Goal: Task Accomplishment & Management: Complete application form

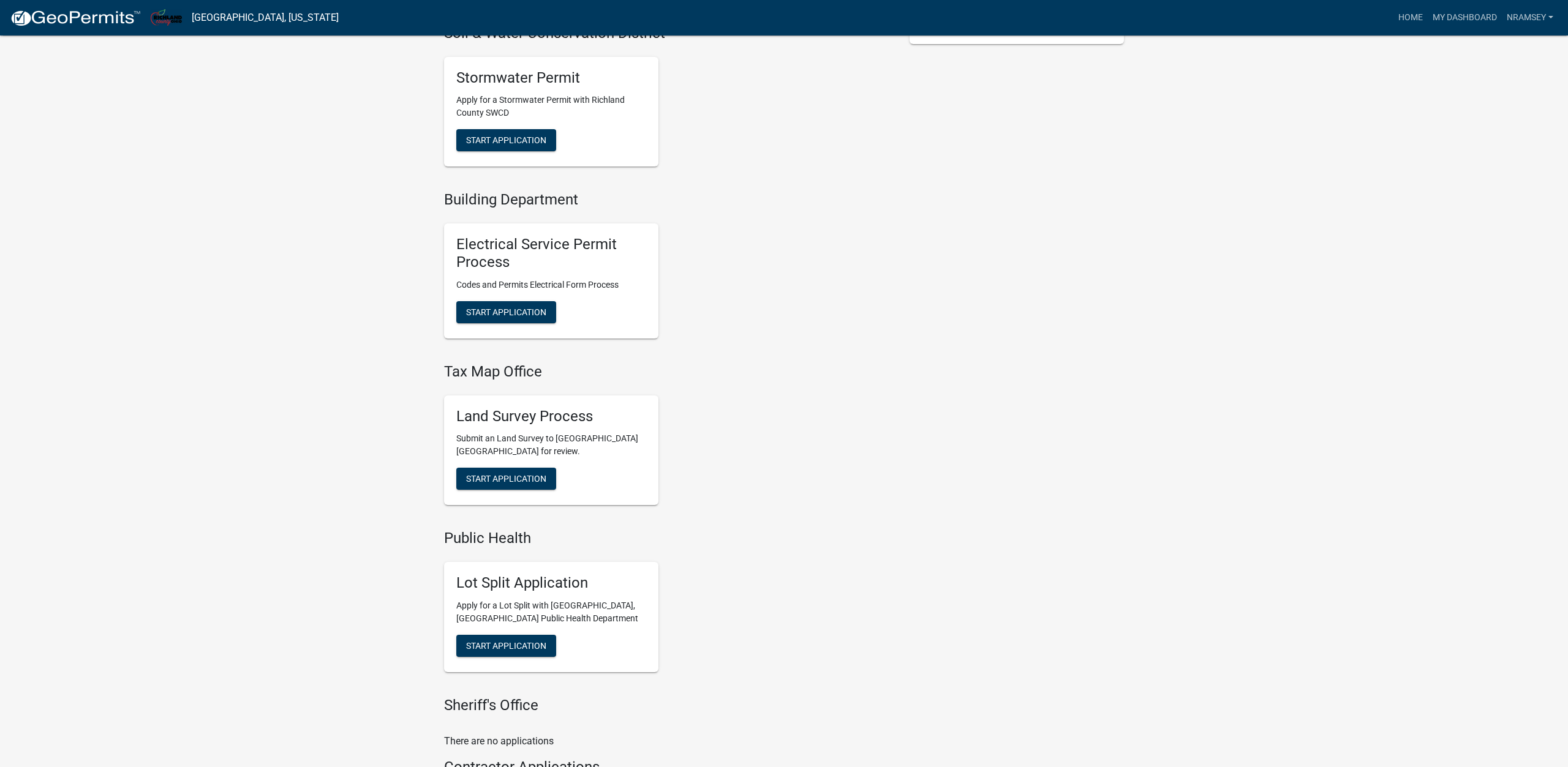
scroll to position [576, 0]
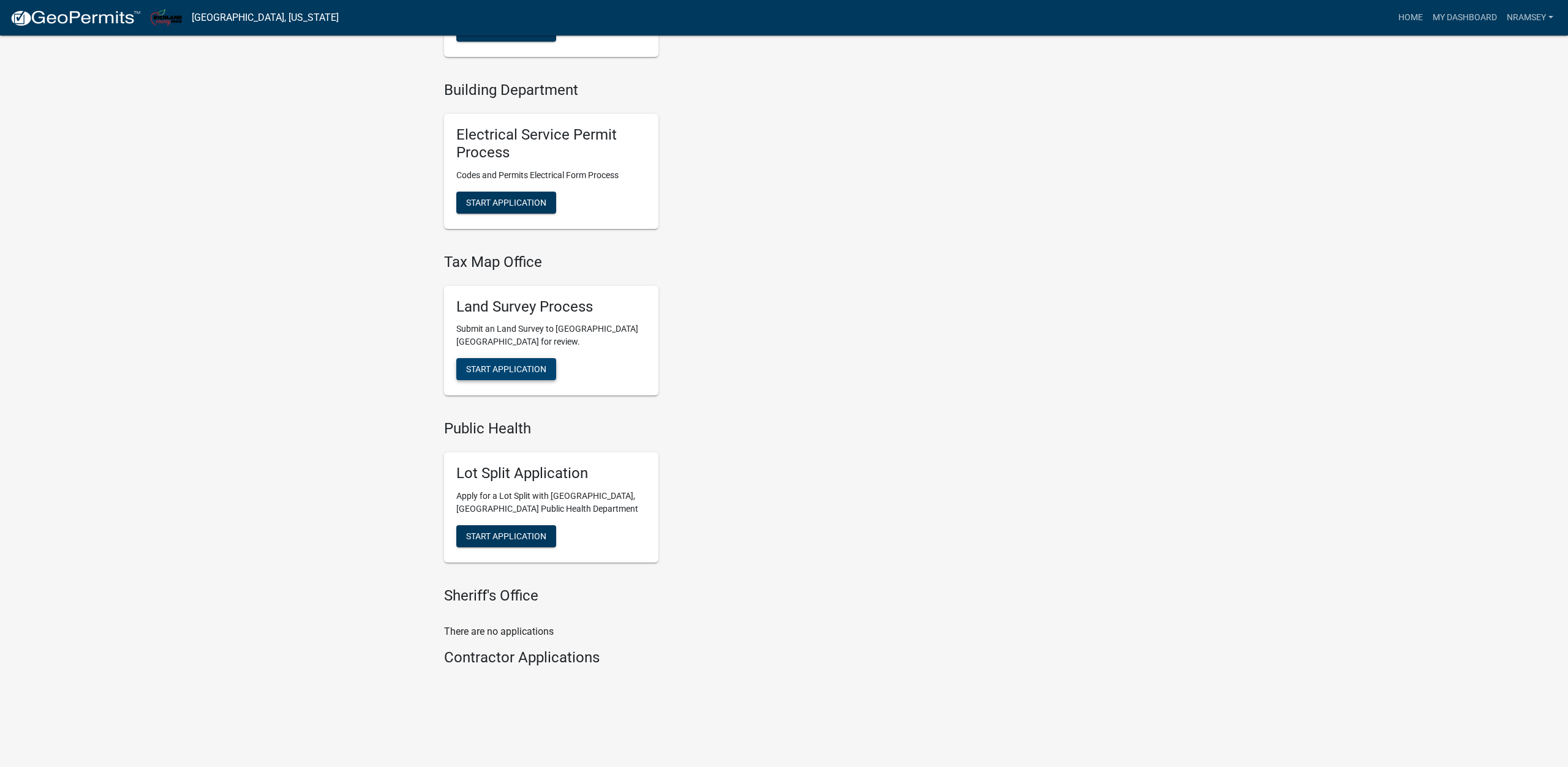
click at [500, 367] on span "Start Application" at bounding box center [507, 369] width 81 height 10
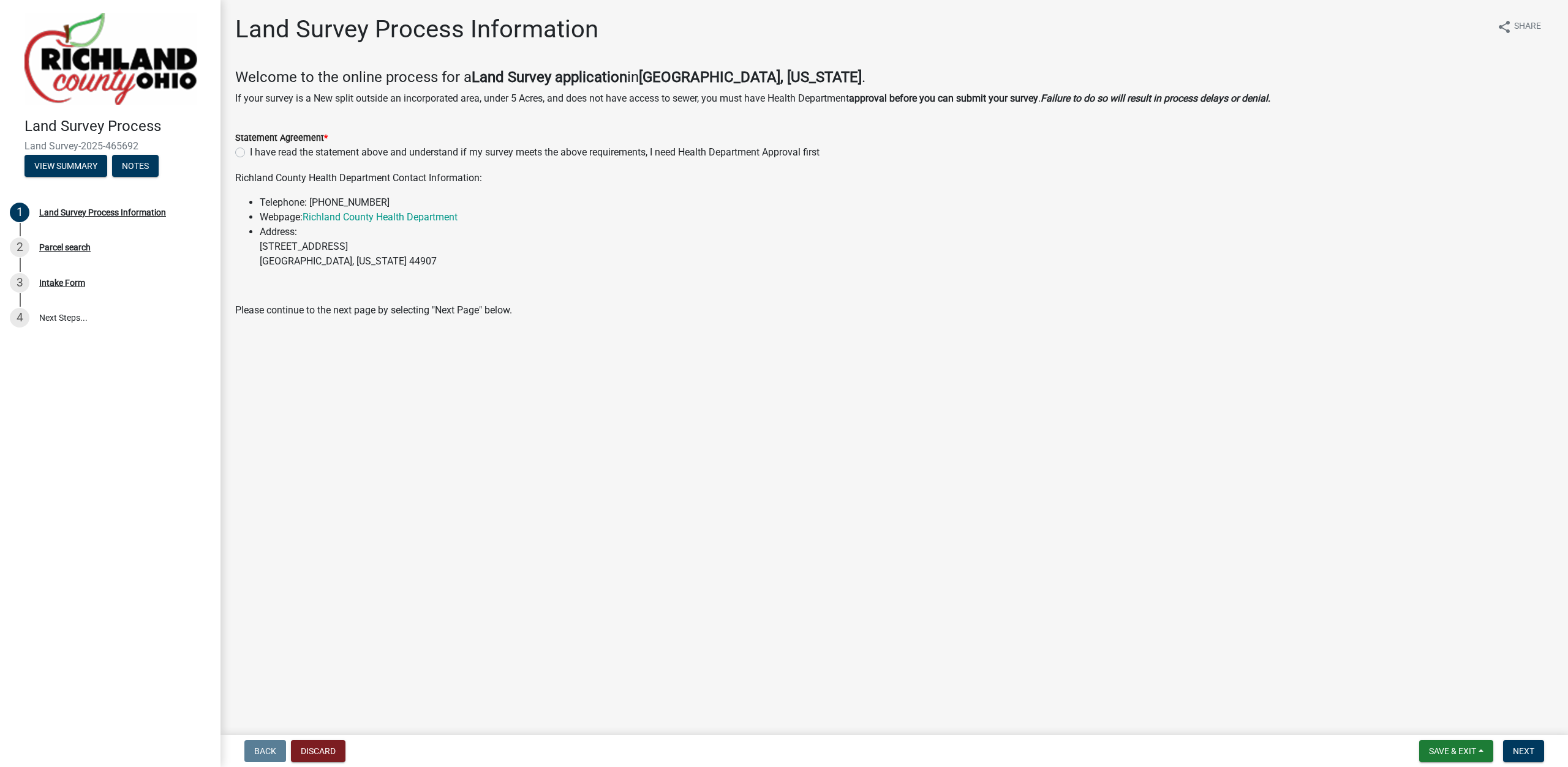
click at [250, 153] on label "I have read the statement above and understand if my survey meets the above req…" at bounding box center [535, 152] width 570 height 14
click at [250, 153] on input "I have read the statement above and understand if my survey meets the above req…" at bounding box center [254, 149] width 8 height 8
radio input "true"
click at [1516, 746] on button "Next" at bounding box center [1524, 751] width 41 height 22
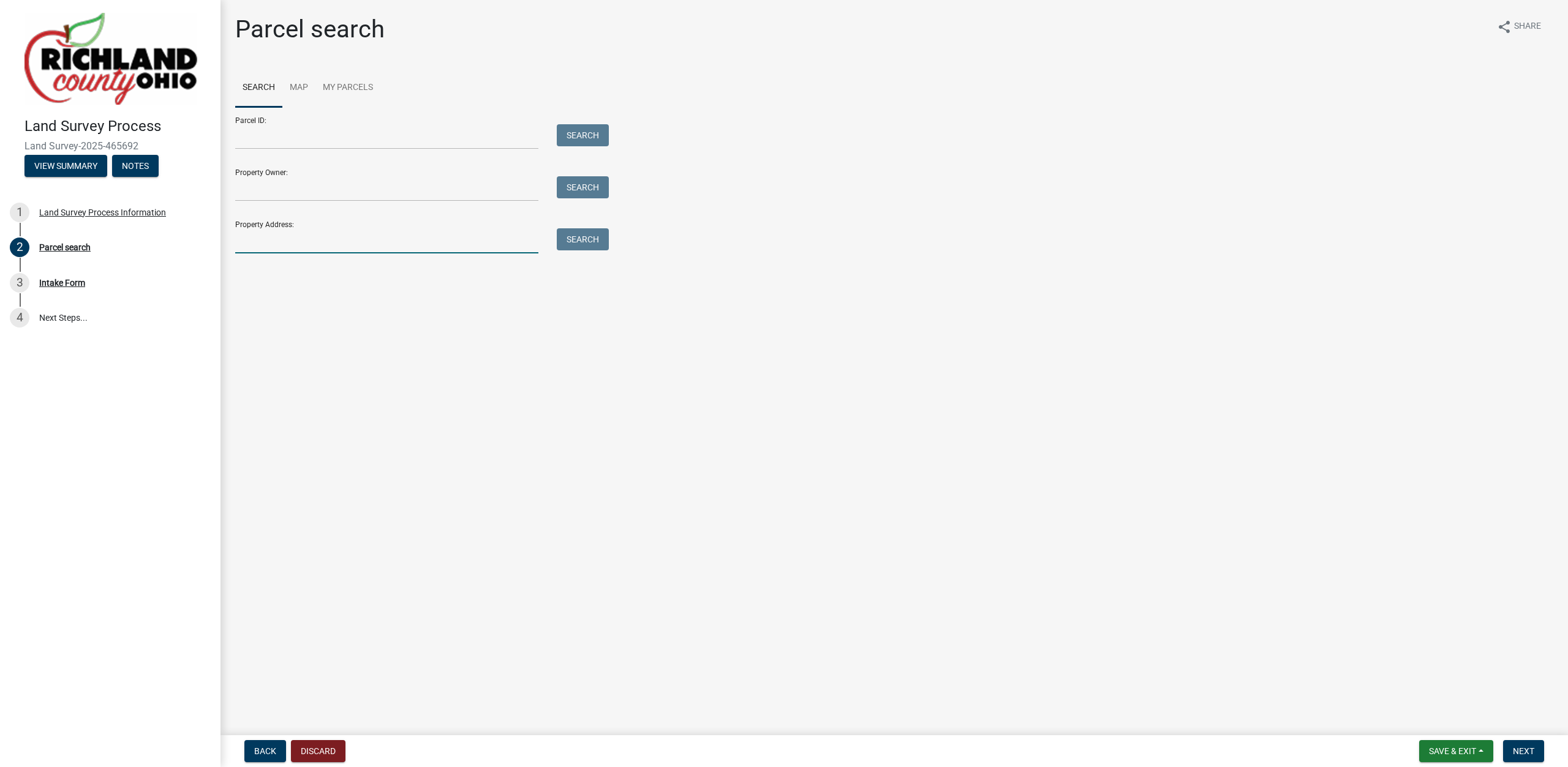
click at [264, 238] on input "Property Address:" at bounding box center [387, 241] width 303 height 25
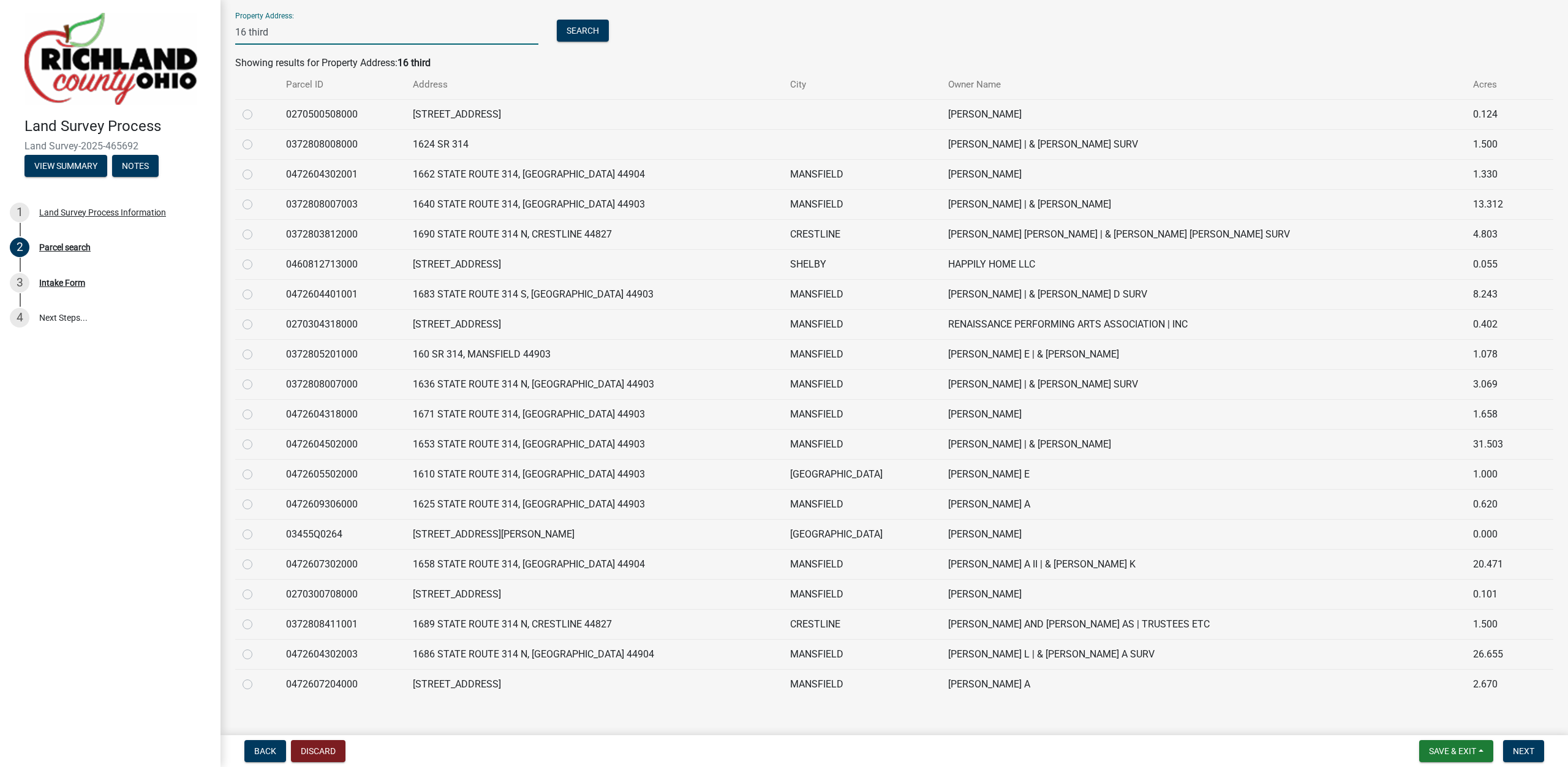
scroll to position [210, 0]
type input "16 third"
click at [258, 257] on label at bounding box center [258, 257] width 0 height 0
click at [258, 264] on input "radio" at bounding box center [261, 260] width 8 height 8
radio input "true"
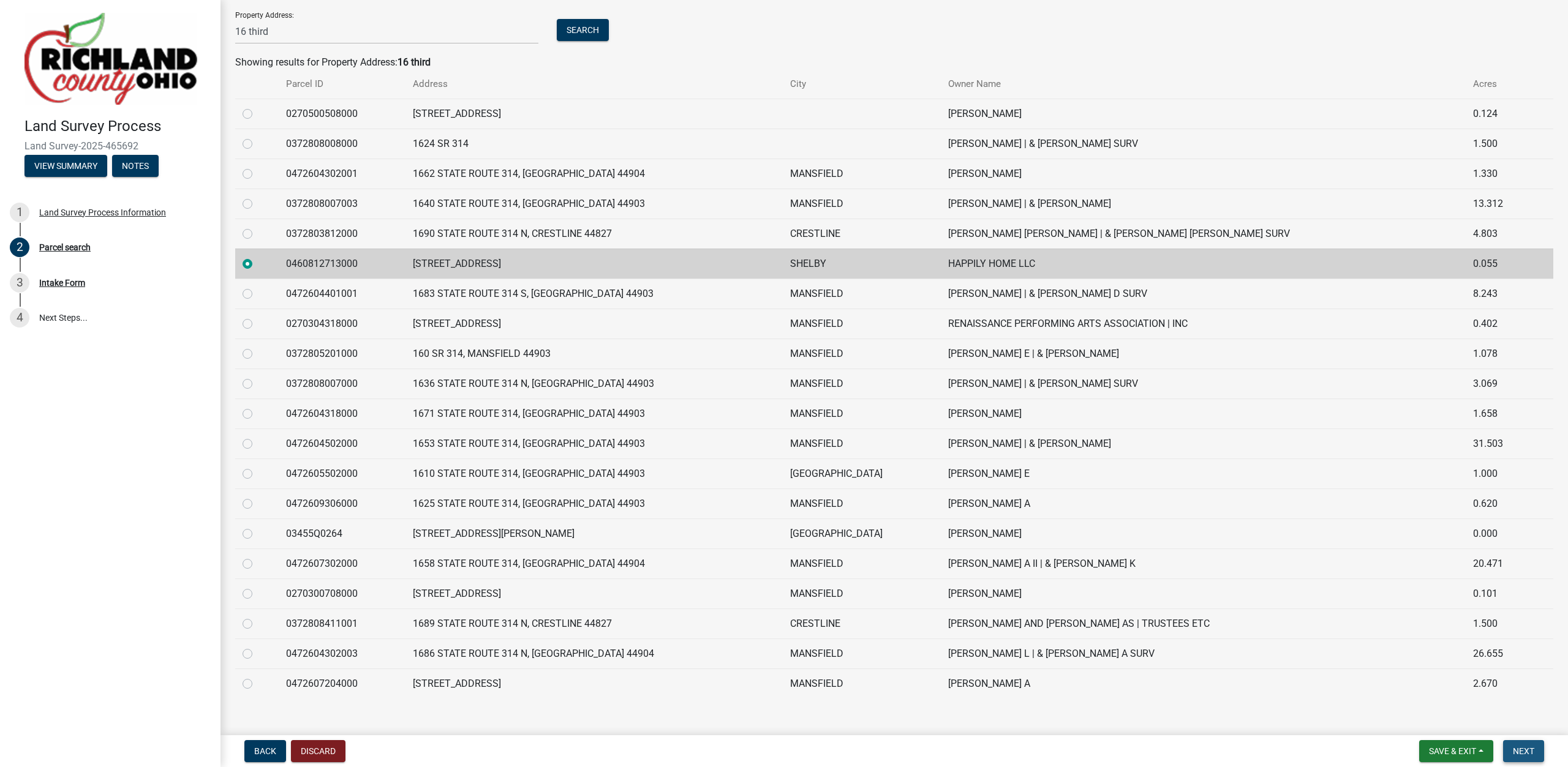
click at [1524, 749] on span "Next" at bounding box center [1524, 751] width 21 height 10
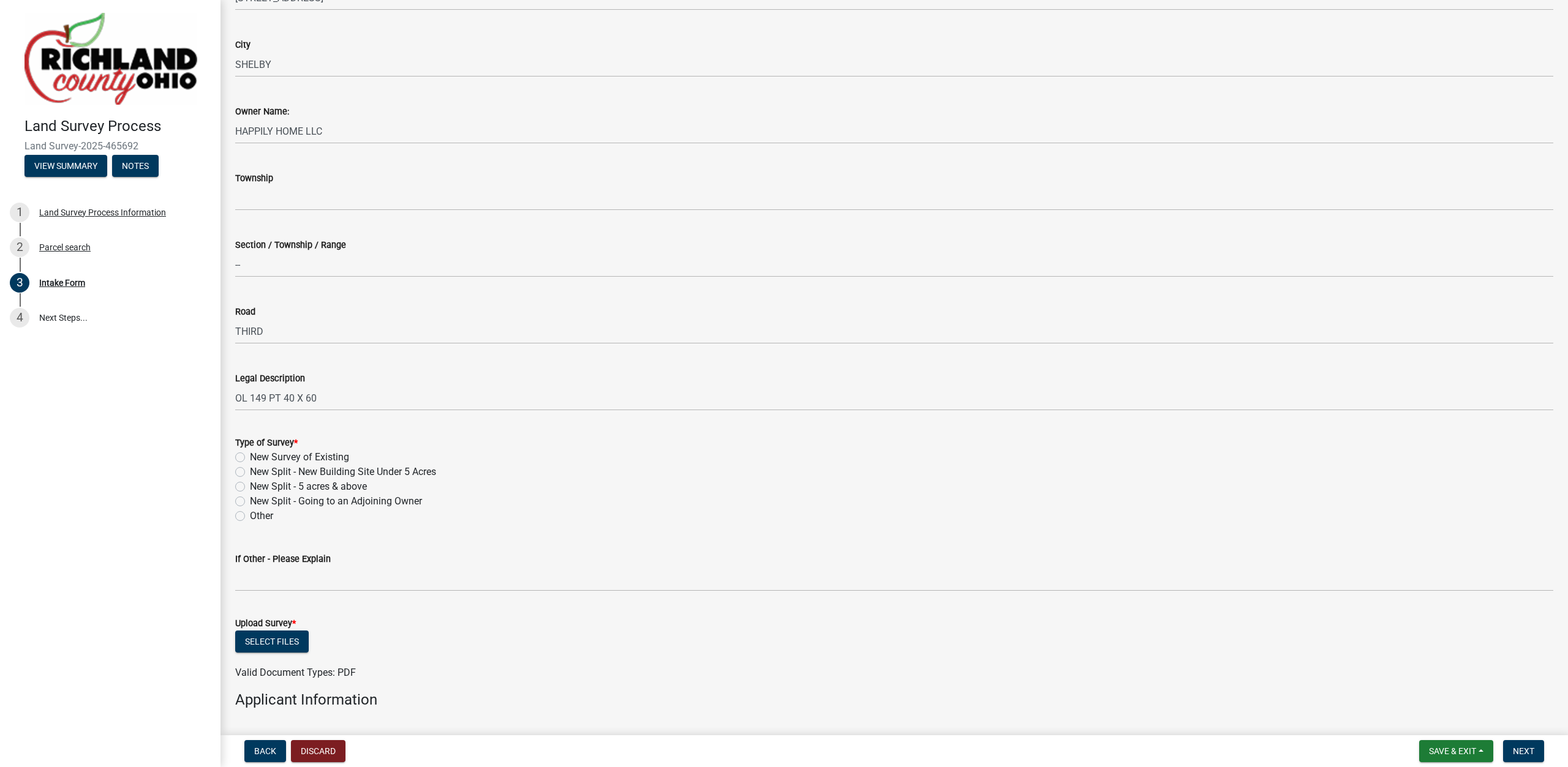
click at [291, 458] on label "New Survey of Existing" at bounding box center [299, 457] width 100 height 14
click at [258, 458] on input "New Survey of Existing" at bounding box center [254, 454] width 8 height 8
radio input "true"
click at [279, 639] on button "Select files" at bounding box center [272, 642] width 74 height 22
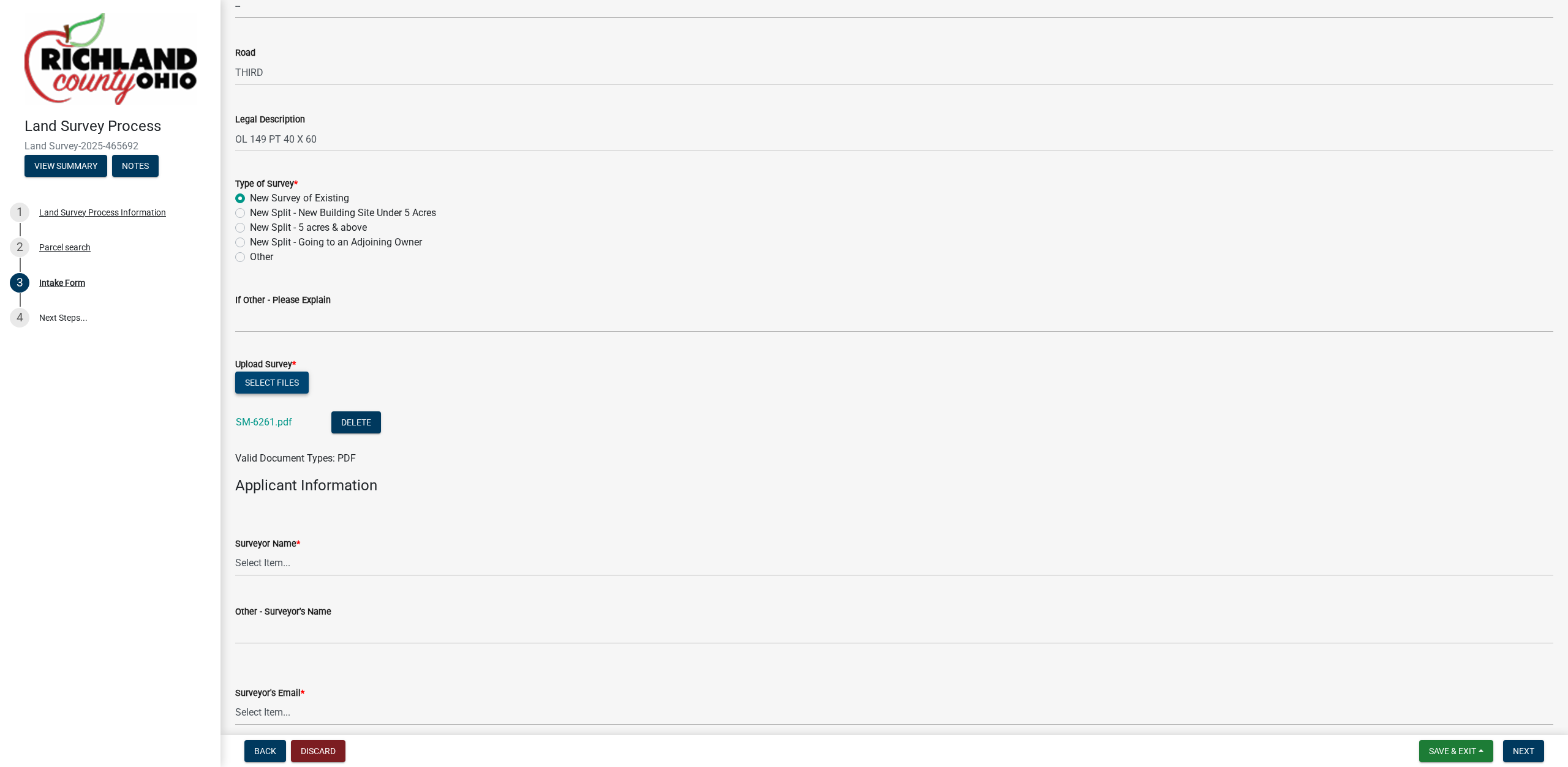
scroll to position [655, 0]
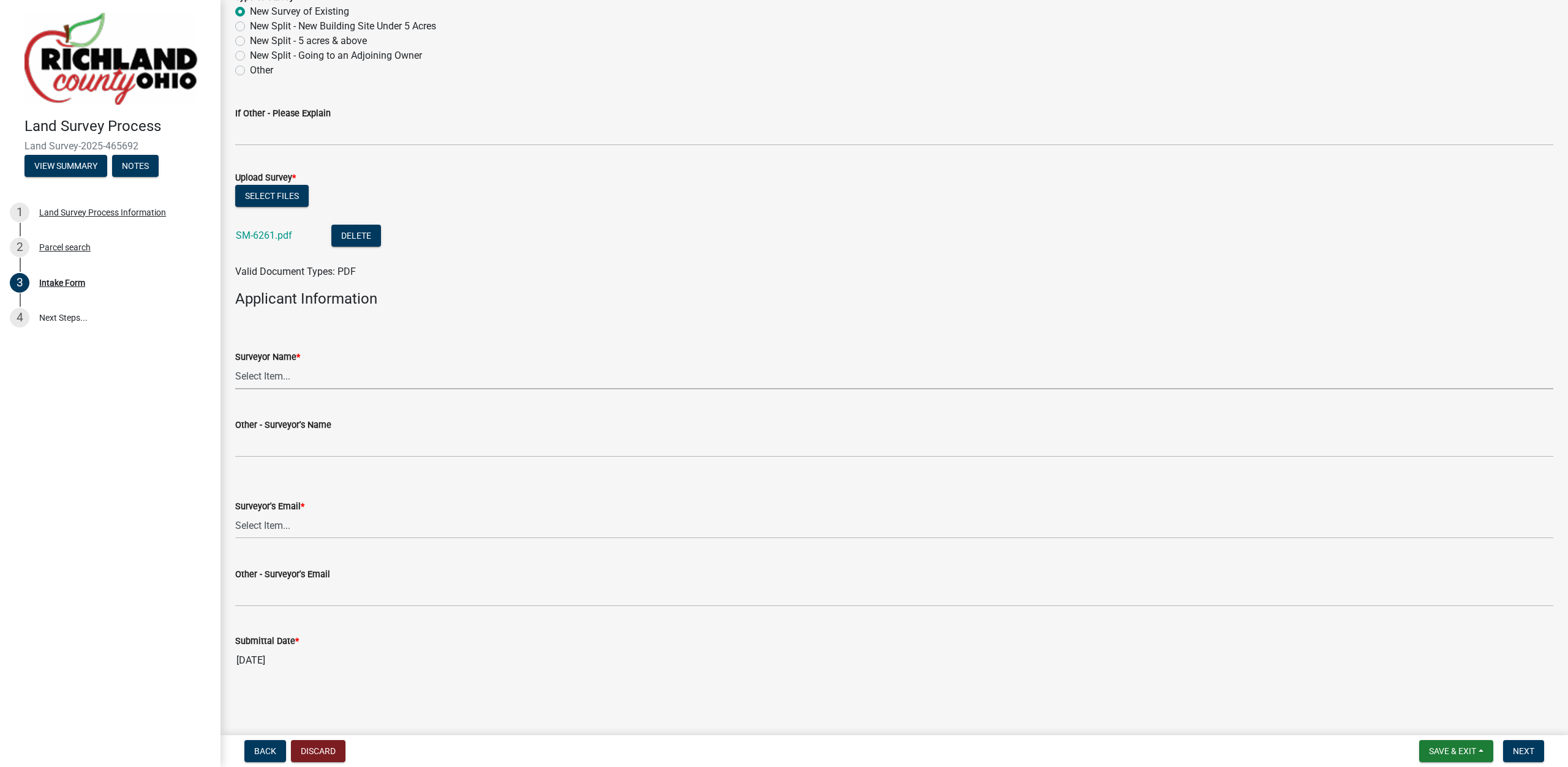
click at [236, 365] on select "Select Item... [PERSON_NAME], [PERSON_NAME], [PERSON_NAME], [PERSON_NAME], [PER…" at bounding box center [894, 377] width 1318 height 25
click option "[PERSON_NAME]" at bounding box center [0, 0] width 0 height 0
select select "df139baa-c9dd-46a0-9de6-e37622936459"
click at [236, 514] on select "Select Item... [EMAIL_ADDRESS][DOMAIN_NAME] [EMAIL_ADDRESS][DOMAIN_NAME] [EMAIL…" at bounding box center [894, 526] width 1318 height 25
click option "[EMAIL_ADDRESS][PERSON_NAME][DOMAIN_NAME]" at bounding box center [0, 0] width 0 height 0
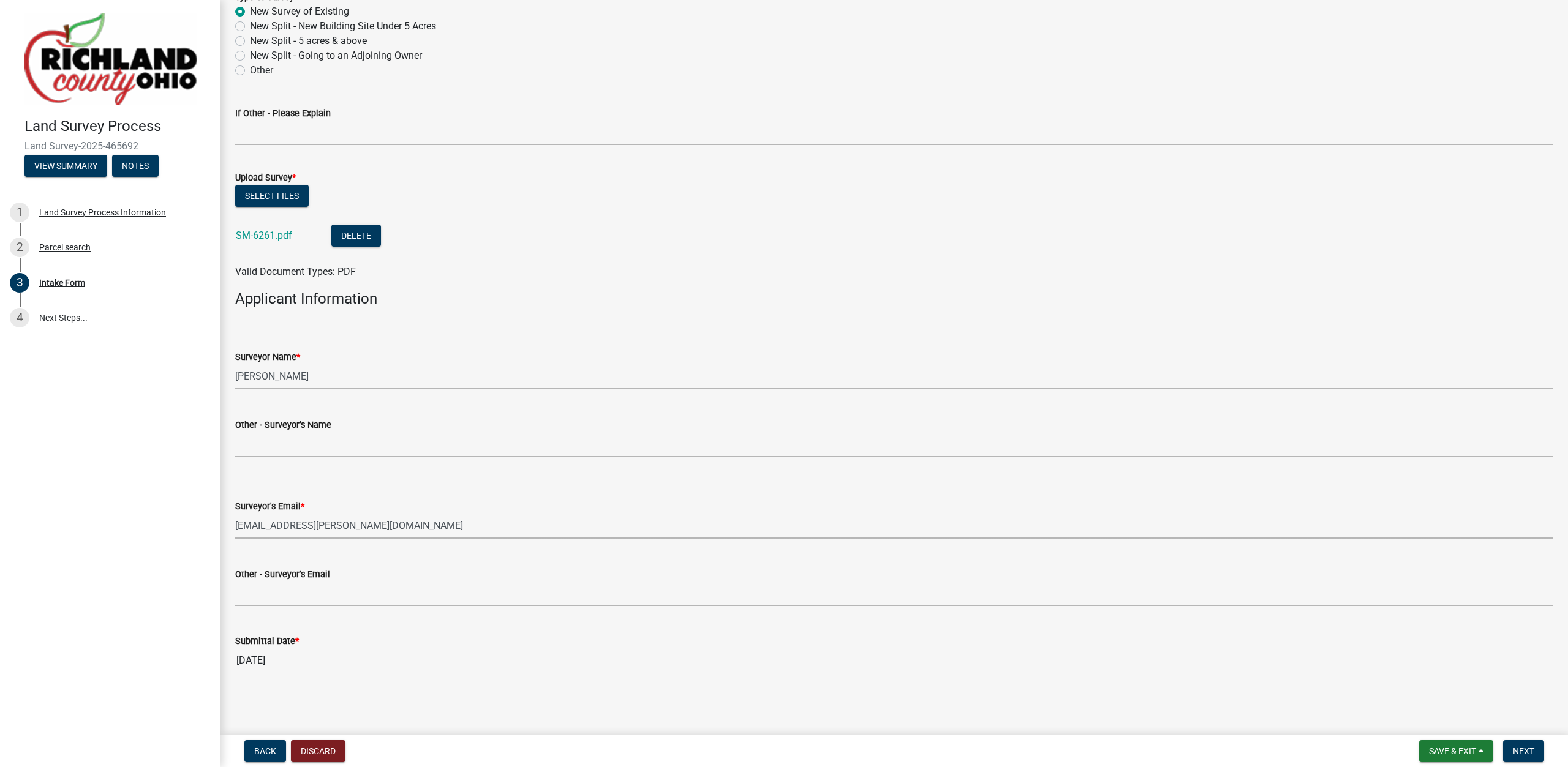
select select "4dbc78f8-37a7-4574-bd6a-c6ff1eaed890"
click at [1521, 748] on span "Next" at bounding box center [1524, 751] width 21 height 10
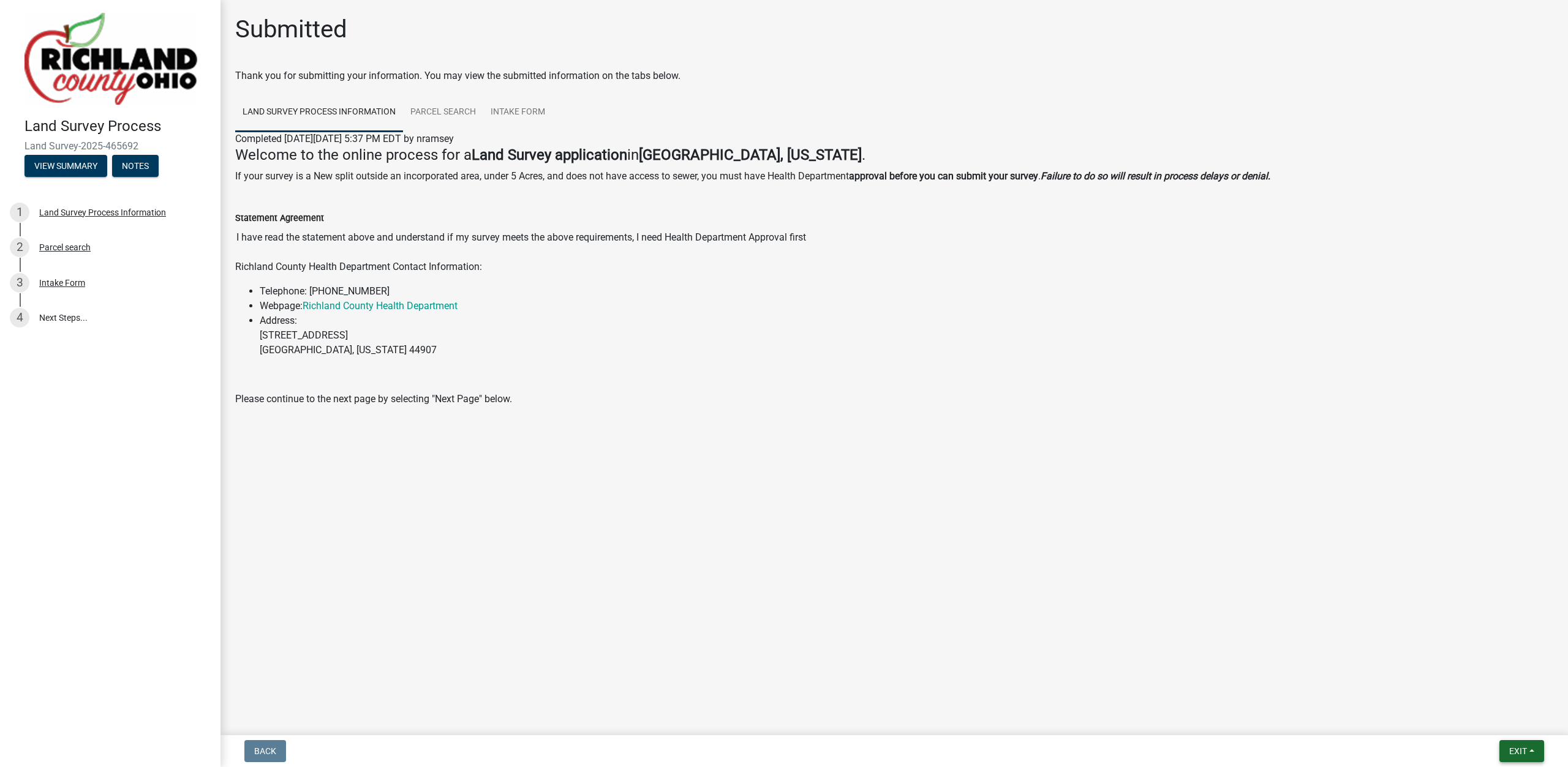
click at [1506, 748] on button "Exit" at bounding box center [1522, 751] width 45 height 22
click at [1493, 720] on button "Save & Exit" at bounding box center [1495, 719] width 98 height 30
